Goal: Navigation & Orientation: Find specific page/section

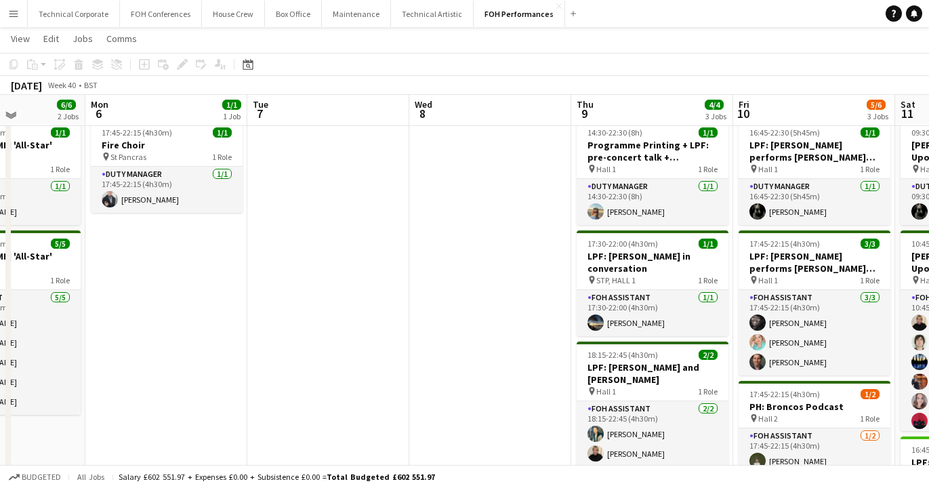
scroll to position [37, 0]
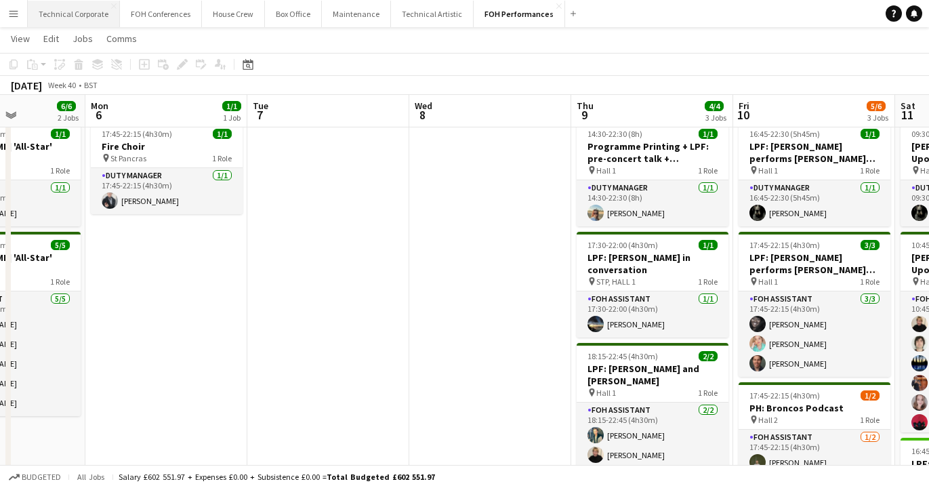
click at [70, 16] on button "Technical Corporate Close" at bounding box center [74, 14] width 92 height 26
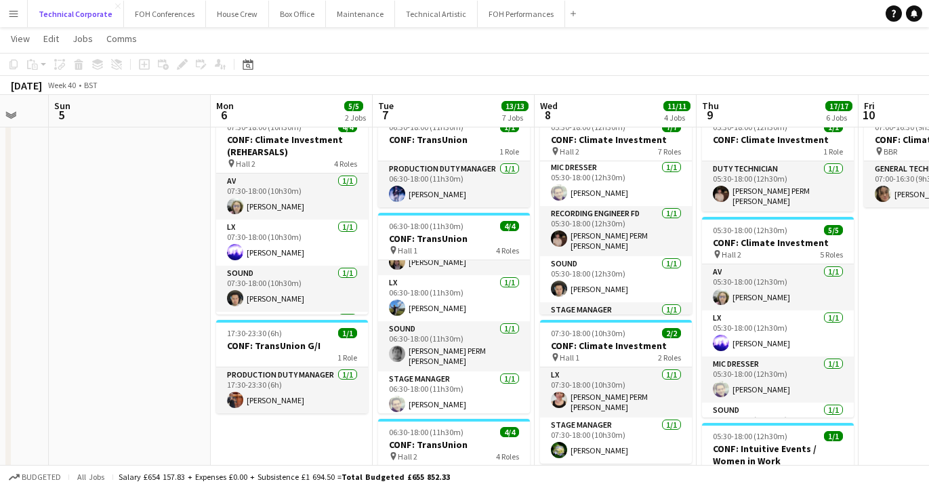
scroll to position [169, 0]
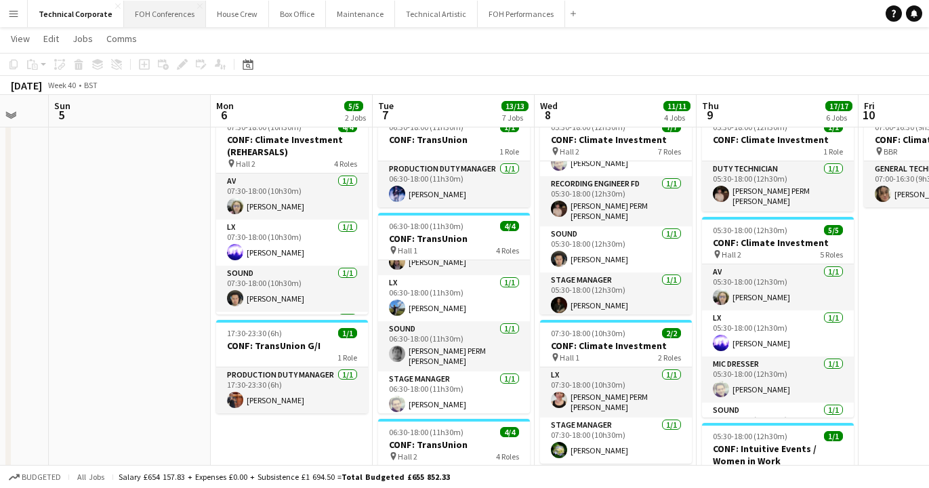
click at [158, 15] on button "FOH Conferences Close" at bounding box center [165, 14] width 82 height 26
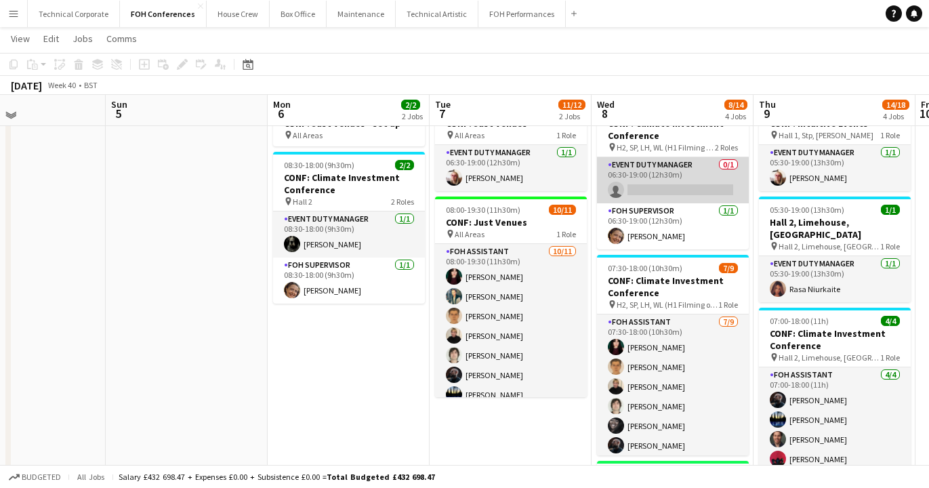
scroll to position [58, 0]
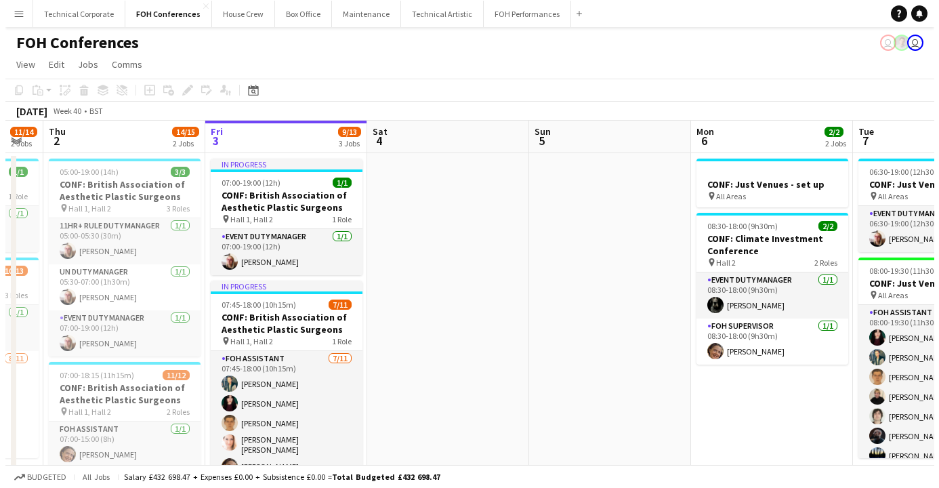
scroll to position [0, 412]
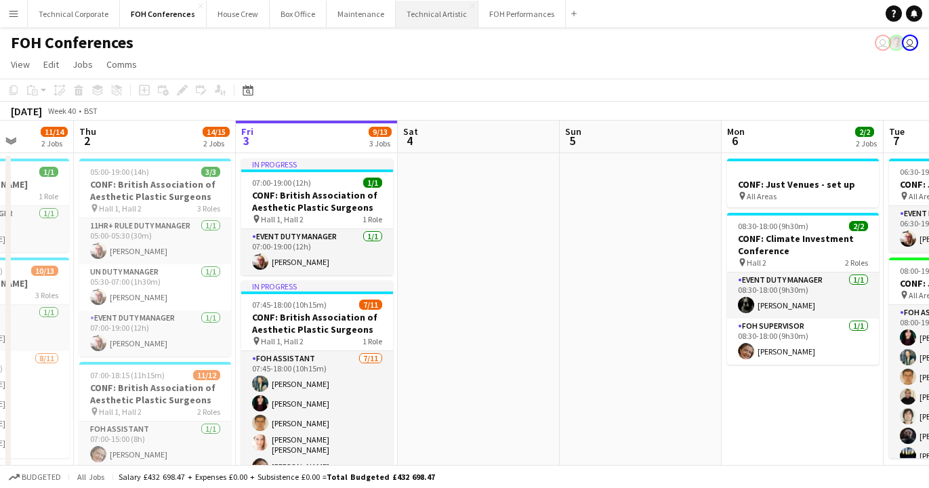
click at [423, 14] on button "Technical Artistic Close" at bounding box center [437, 14] width 83 height 26
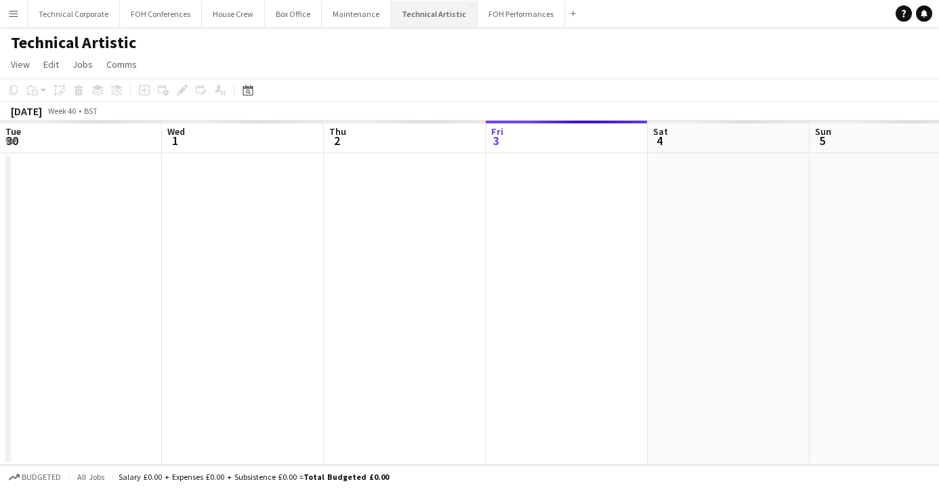
scroll to position [0, 324]
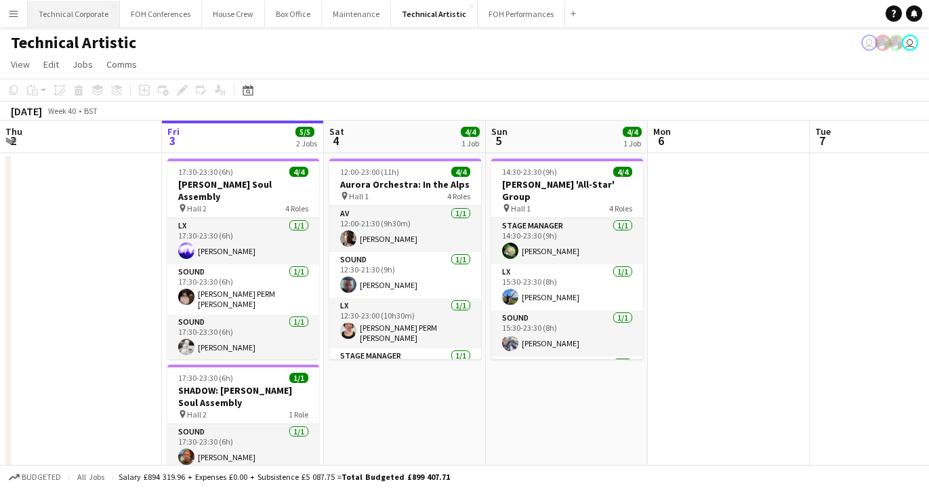
click at [75, 12] on button "Technical Corporate Close" at bounding box center [74, 14] width 92 height 26
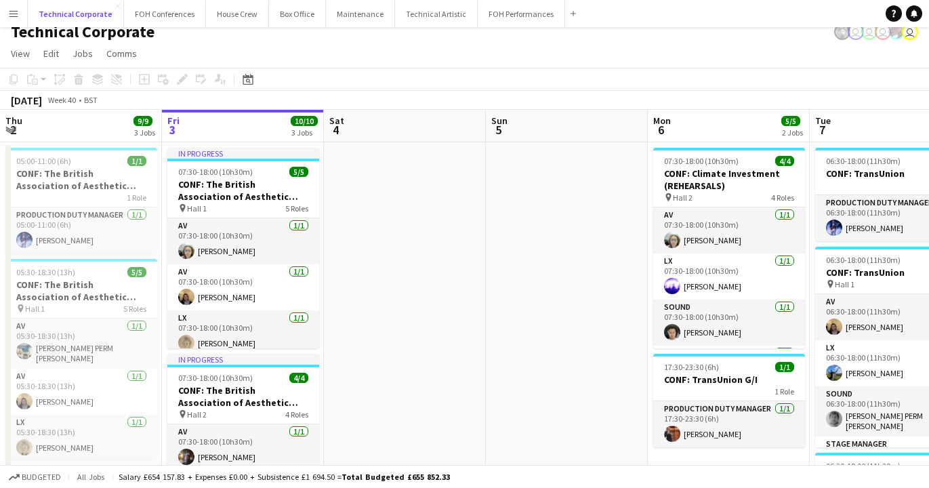
scroll to position [10, 0]
click at [418, 7] on button "Technical Artistic Close" at bounding box center [436, 14] width 83 height 26
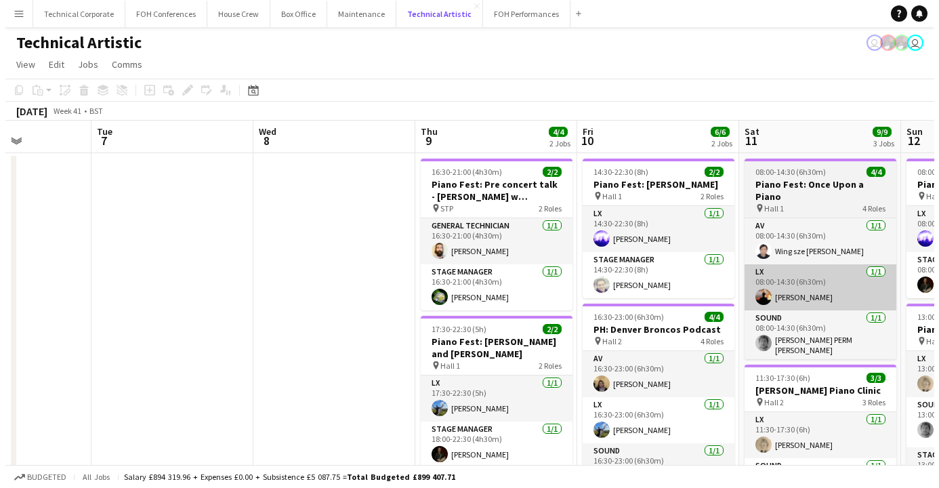
scroll to position [0, 563]
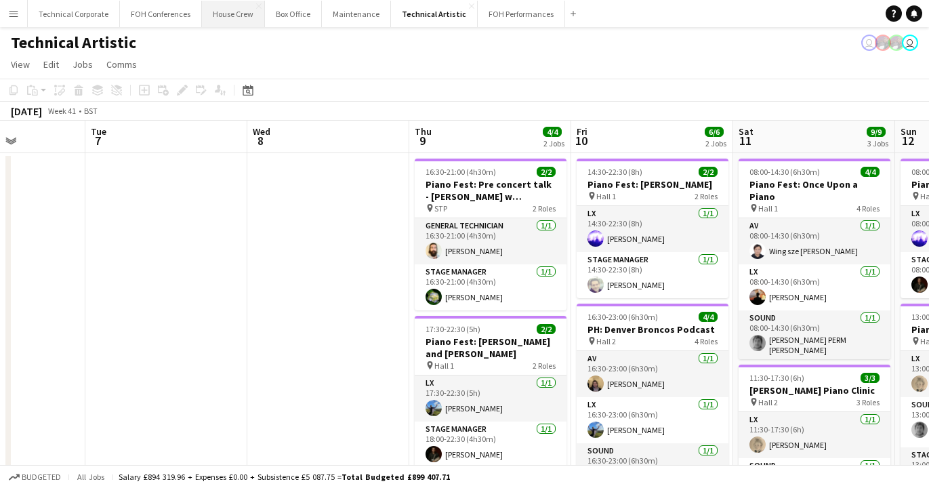
click at [223, 14] on button "House Crew Close" at bounding box center [233, 14] width 63 height 26
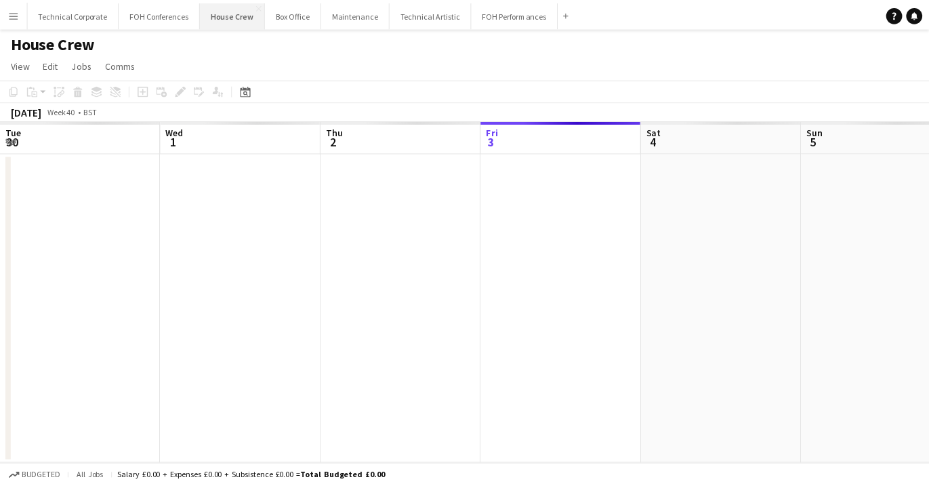
scroll to position [0, 324]
